Goal: Find specific page/section: Find specific page/section

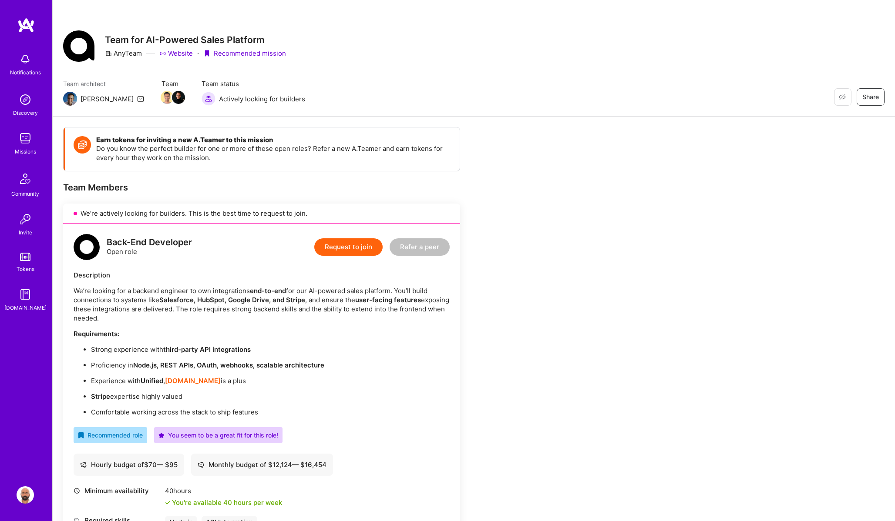
click at [28, 23] on img at bounding box center [25, 25] width 17 height 16
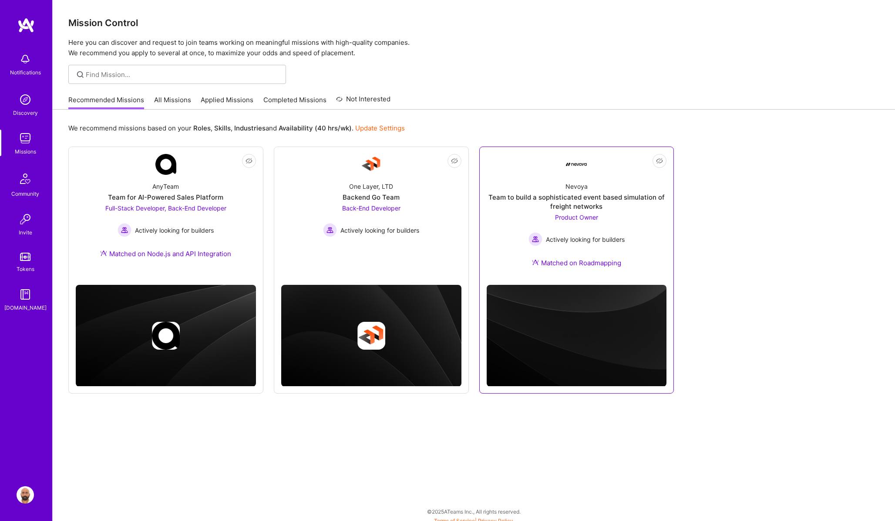
click at [589, 202] on div "Team to build a sophisticated event based simulation of freight networks" at bounding box center [576, 202] width 180 height 18
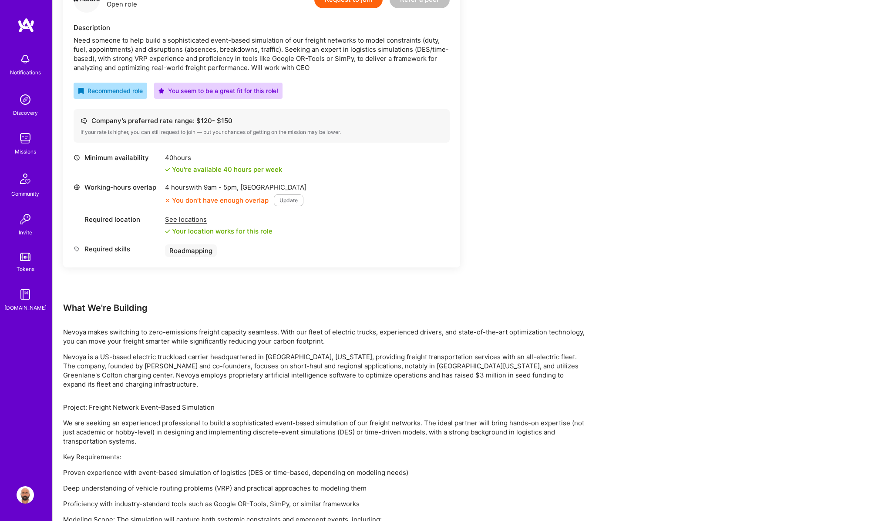
scroll to position [325, 0]
